Goal: Transaction & Acquisition: Subscribe to service/newsletter

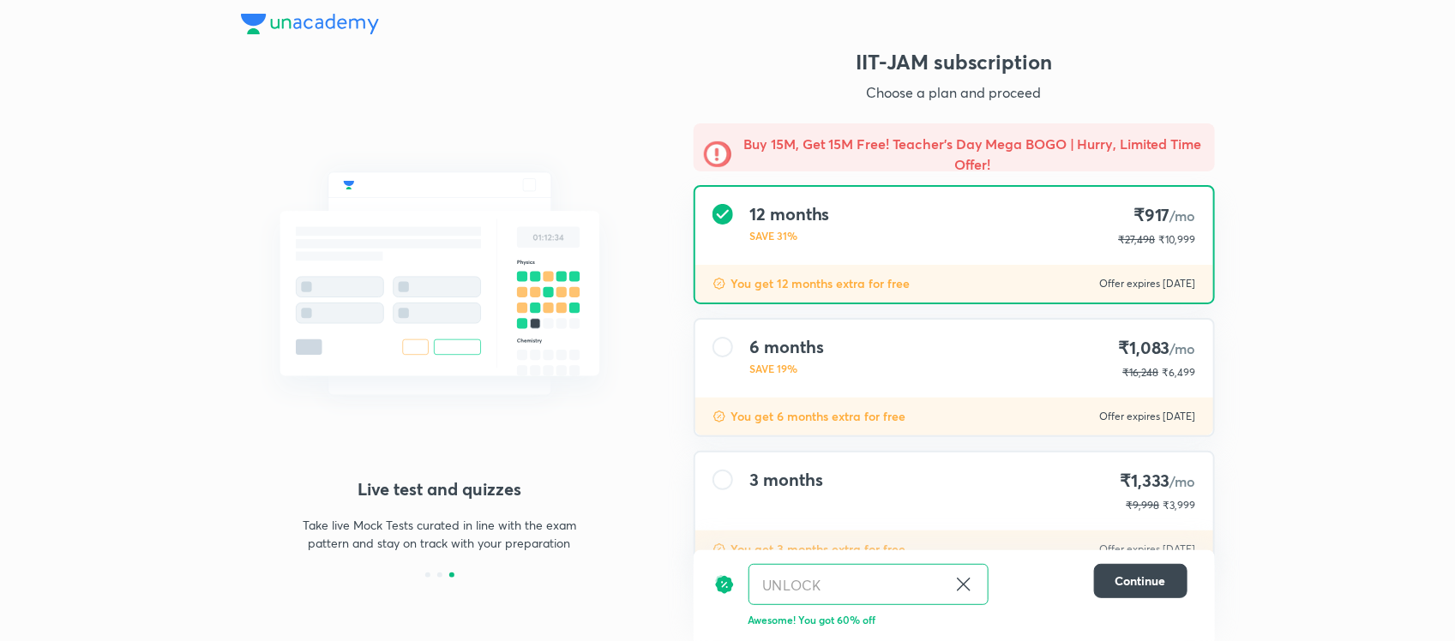
drag, startPoint x: 1129, startPoint y: 1, endPoint x: 615, endPoint y: 503, distance: 718.0
click at [615, 503] on div "Structured courses All our courses are structured in line with your exam syllab…" at bounding box center [440, 334] width 398 height 487
